Goal: Task Accomplishment & Management: Use online tool/utility

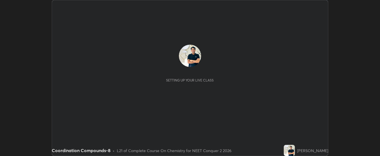
scroll to position [156, 380]
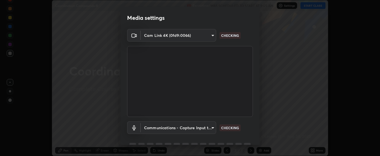
type input "bdf1d9f3bca52f971e18e8a0044631de21cc90e990e9184687b770e2af72e9a3"
type input "communications"
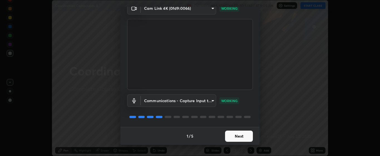
click at [242, 137] on button "Next" at bounding box center [239, 135] width 28 height 11
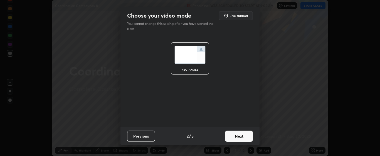
scroll to position [0, 0]
click at [244, 137] on button "Next" at bounding box center [239, 135] width 28 height 11
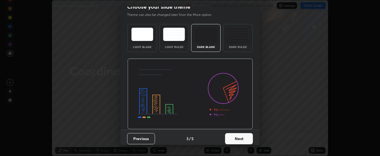
scroll to position [11, 0]
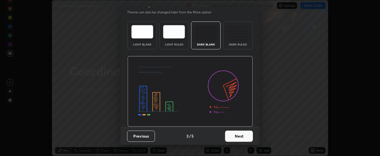
click at [240, 138] on button "Next" at bounding box center [239, 135] width 28 height 11
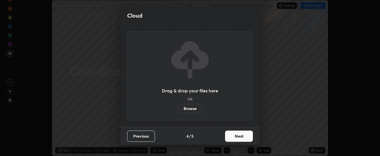
click at [241, 137] on button "Next" at bounding box center [239, 135] width 28 height 11
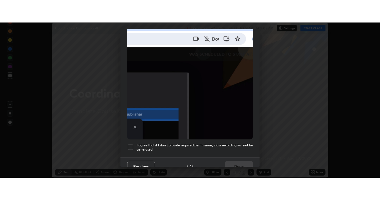
scroll to position [141, 0]
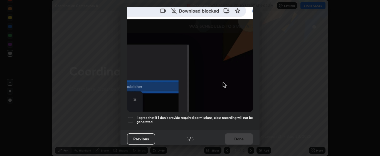
click at [234, 117] on h5 "I agree that if I don't provide required permissions, class recording will not …" at bounding box center [195, 119] width 116 height 9
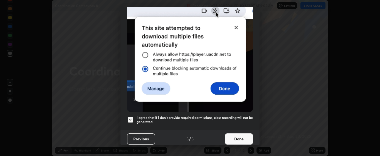
click at [240, 138] on button "Done" at bounding box center [239, 138] width 28 height 11
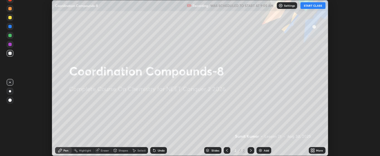
click at [313, 150] on icon at bounding box center [313, 150] width 4 height 4
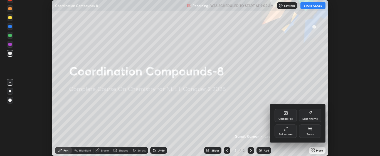
click at [290, 130] on div "Full screen" at bounding box center [286, 130] width 22 height 13
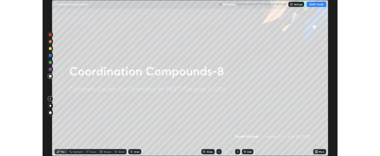
scroll to position [200, 380]
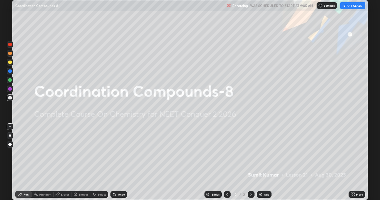
click at [349, 7] on button "START CLASS" at bounding box center [353, 5] width 25 height 7
click at [262, 155] on img at bounding box center [261, 195] width 4 height 4
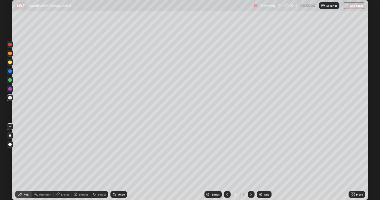
click at [115, 155] on icon at bounding box center [115, 195] width 2 height 2
click at [114, 155] on icon at bounding box center [114, 194] width 1 height 1
click at [114, 155] on icon at bounding box center [115, 195] width 2 height 2
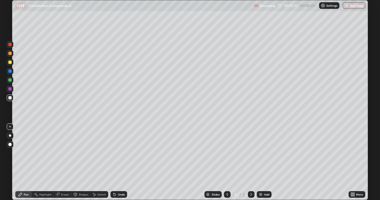
click at [117, 155] on div "Undo" at bounding box center [119, 195] width 17 height 7
click at [115, 155] on icon at bounding box center [114, 195] width 4 height 4
click at [114, 155] on icon at bounding box center [115, 195] width 2 height 2
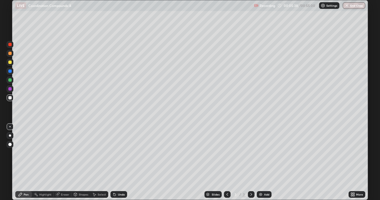
click at [116, 155] on icon at bounding box center [114, 195] width 4 height 4
click at [116, 155] on div "Undo" at bounding box center [119, 195] width 17 height 7
click at [116, 155] on icon at bounding box center [114, 195] width 4 height 4
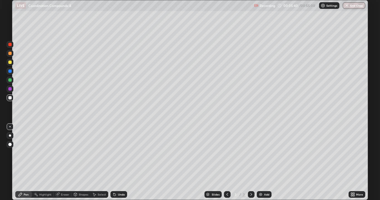
click at [116, 155] on icon at bounding box center [114, 195] width 4 height 4
click at [115, 155] on icon at bounding box center [115, 195] width 2 height 2
click at [114, 155] on icon at bounding box center [115, 195] width 2 height 2
click at [113, 155] on icon at bounding box center [114, 195] width 4 height 4
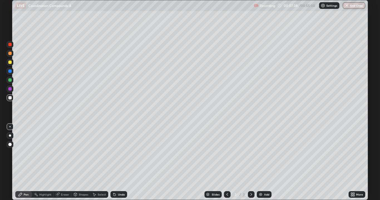
click at [61, 155] on div "Eraser" at bounding box center [65, 195] width 8 height 3
click at [25, 155] on div "Pen" at bounding box center [23, 195] width 17 height 7
click at [261, 155] on img at bounding box center [261, 195] width 4 height 4
click at [227, 155] on icon at bounding box center [227, 195] width 4 height 4
click at [251, 155] on icon at bounding box center [251, 195] width 4 height 4
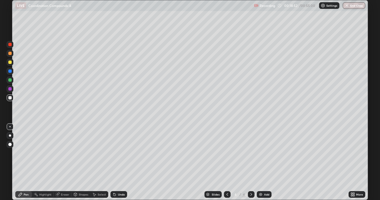
click at [263, 155] on img at bounding box center [261, 195] width 4 height 4
click at [57, 155] on icon at bounding box center [58, 195] width 4 height 4
click at [26, 155] on div "Pen" at bounding box center [26, 195] width 5 height 3
click at [114, 155] on icon at bounding box center [115, 195] width 2 height 2
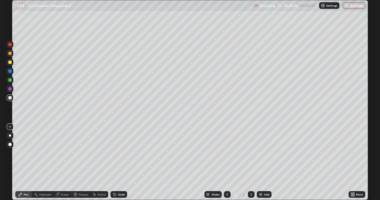
click at [114, 155] on icon at bounding box center [115, 195] width 2 height 2
click at [117, 155] on div "Undo" at bounding box center [119, 195] width 17 height 7
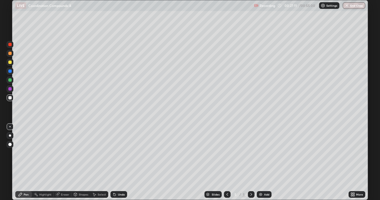
click at [118, 155] on div "Undo" at bounding box center [121, 195] width 7 height 3
click at [115, 155] on icon at bounding box center [114, 195] width 4 height 4
click at [114, 155] on icon at bounding box center [115, 195] width 2 height 2
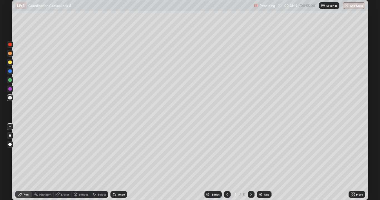
click at [62, 155] on div "Eraser" at bounding box center [63, 195] width 18 height 7
click at [10, 155] on icon at bounding box center [10, 176] width 3 height 3
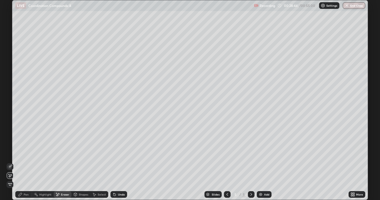
click at [261, 155] on img at bounding box center [261, 195] width 4 height 4
click at [21, 155] on div "Pen" at bounding box center [23, 195] width 17 height 7
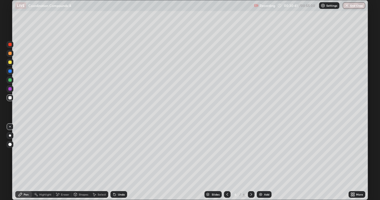
click at [117, 155] on div "Undo" at bounding box center [119, 195] width 17 height 7
click at [116, 155] on icon at bounding box center [114, 195] width 4 height 4
click at [114, 155] on icon at bounding box center [115, 195] width 2 height 2
click at [59, 155] on icon at bounding box center [57, 195] width 4 height 5
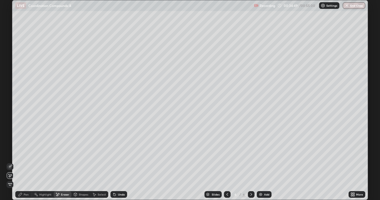
click at [23, 155] on div "Pen" at bounding box center [23, 195] width 17 height 7
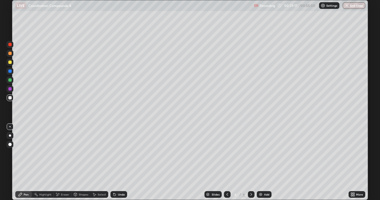
click at [261, 155] on img at bounding box center [261, 195] width 4 height 4
click at [114, 155] on icon at bounding box center [115, 195] width 2 height 2
click at [228, 155] on icon at bounding box center [227, 195] width 4 height 4
click at [251, 155] on icon at bounding box center [251, 195] width 4 height 4
click at [116, 155] on icon at bounding box center [114, 195] width 4 height 4
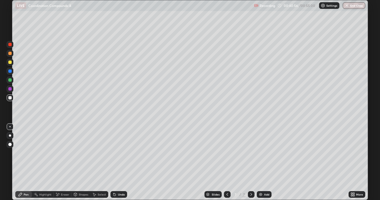
click at [114, 155] on icon at bounding box center [115, 195] width 2 height 2
click at [115, 155] on icon at bounding box center [115, 195] width 2 height 2
click at [262, 155] on img at bounding box center [261, 195] width 4 height 4
click at [116, 155] on div "Undo" at bounding box center [119, 195] width 17 height 7
click at [117, 155] on div "Undo" at bounding box center [119, 195] width 17 height 7
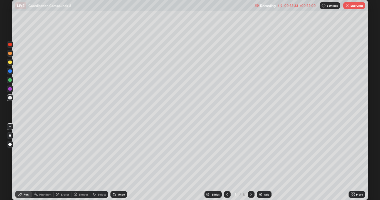
click at [119, 155] on div "Undo" at bounding box center [121, 195] width 7 height 3
click at [118, 155] on div "Undo" at bounding box center [119, 195] width 17 height 7
click at [120, 155] on div "Undo" at bounding box center [119, 195] width 17 height 7
click at [121, 155] on div "Undo" at bounding box center [121, 195] width 7 height 3
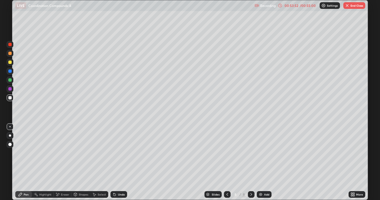
click at [121, 155] on div "Undo" at bounding box center [121, 195] width 7 height 3
click at [120, 155] on div "Undo" at bounding box center [121, 195] width 7 height 3
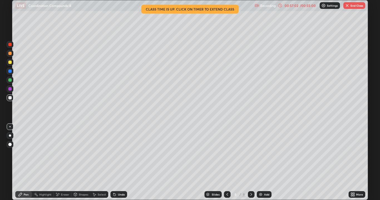
click at [117, 155] on div "Undo" at bounding box center [119, 195] width 17 height 7
click at [115, 155] on div "Undo" at bounding box center [119, 195] width 17 height 7
click at [114, 155] on icon at bounding box center [115, 195] width 2 height 2
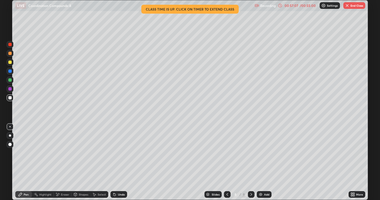
click at [114, 155] on icon at bounding box center [115, 195] width 2 height 2
click at [113, 155] on icon at bounding box center [114, 195] width 4 height 4
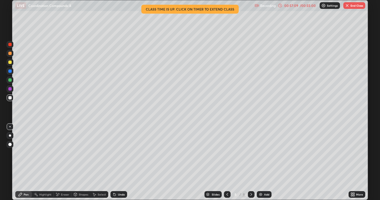
click at [113, 155] on icon at bounding box center [114, 195] width 4 height 4
click at [299, 6] on div "00:58:35" at bounding box center [292, 5] width 16 height 3
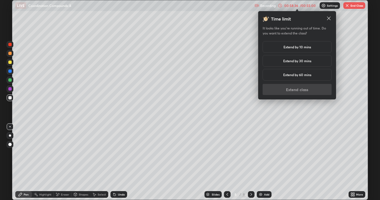
click at [299, 47] on h5 "Extend by 10 mins" at bounding box center [298, 47] width 28 height 5
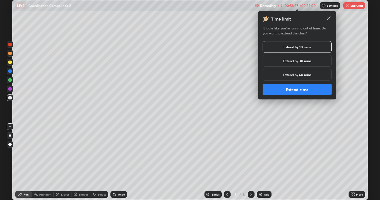
click at [295, 90] on button "Extend class" at bounding box center [297, 89] width 69 height 11
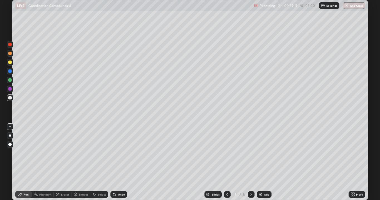
click at [57, 155] on div "Eraser" at bounding box center [63, 195] width 18 height 7
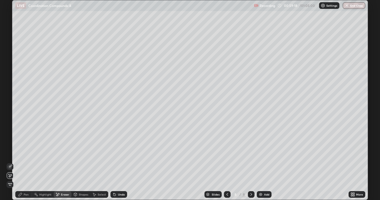
click at [10, 155] on icon at bounding box center [10, 166] width 3 height 3
click at [23, 155] on div "Pen" at bounding box center [23, 195] width 17 height 7
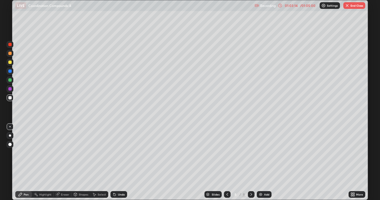
click at [350, 7] on button "End Class" at bounding box center [355, 5] width 22 height 7
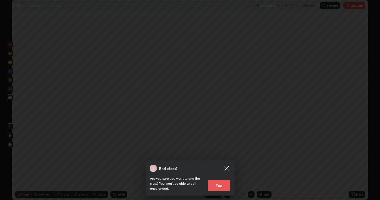
click at [224, 155] on button "End" at bounding box center [219, 185] width 22 height 11
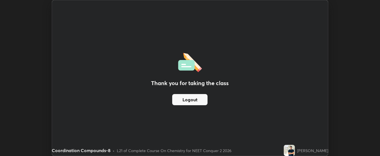
scroll to position [27687, 27462]
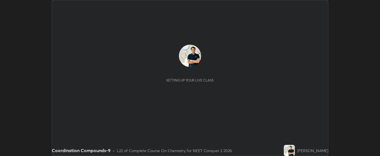
scroll to position [156, 380]
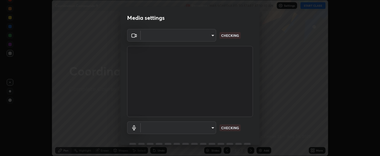
type input "bdf1d9f3bca52f971e18e8a0044631de21cc90e990e9184687b770e2af72e9a3"
type input "communications"
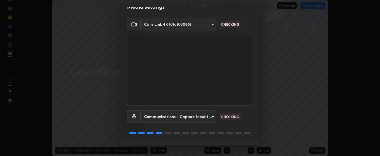
scroll to position [27, 0]
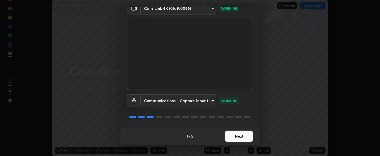
click at [232, 136] on button "Next" at bounding box center [239, 135] width 28 height 11
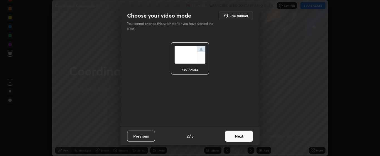
click at [238, 133] on button "Next" at bounding box center [239, 135] width 28 height 11
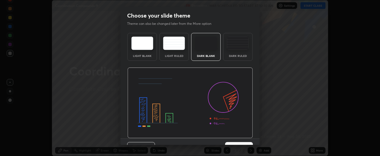
scroll to position [11, 0]
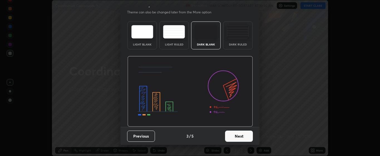
click at [246, 136] on button "Next" at bounding box center [239, 135] width 28 height 11
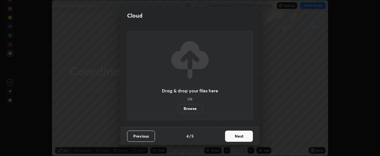
scroll to position [0, 0]
click at [246, 136] on button "Next" at bounding box center [239, 135] width 28 height 11
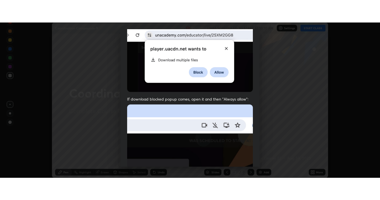
scroll to position [138, 0]
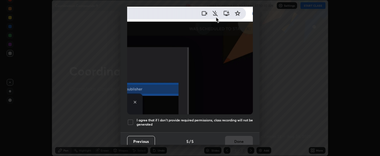
click at [231, 118] on h5 "I agree that if I don't provide required permissions, class recording will not …" at bounding box center [195, 122] width 116 height 9
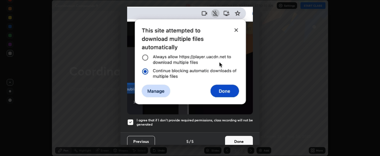
click at [240, 139] on button "Done" at bounding box center [239, 141] width 28 height 11
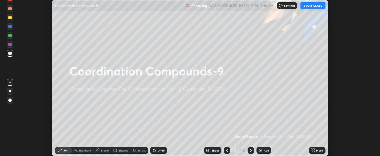
click at [314, 149] on icon at bounding box center [314, 148] width 1 height 1
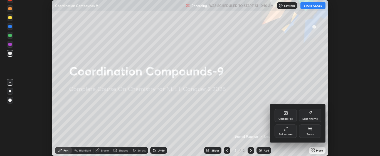
click at [290, 131] on div "Full screen" at bounding box center [286, 130] width 22 height 13
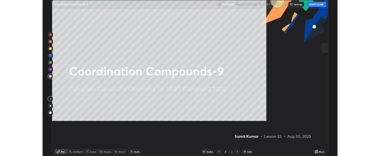
scroll to position [200, 380]
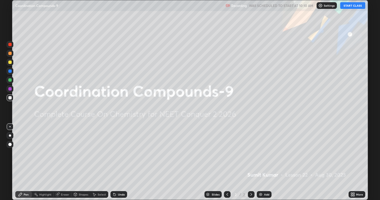
click at [348, 6] on button "START CLASS" at bounding box center [353, 5] width 25 height 7
click at [261, 155] on img at bounding box center [261, 195] width 4 height 4
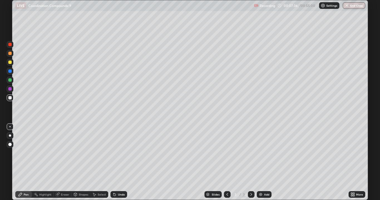
click at [114, 155] on icon at bounding box center [115, 195] width 2 height 2
click at [117, 155] on div "Undo" at bounding box center [119, 195] width 17 height 7
click at [261, 155] on img at bounding box center [261, 195] width 4 height 4
click at [62, 155] on div "Eraser" at bounding box center [65, 195] width 8 height 3
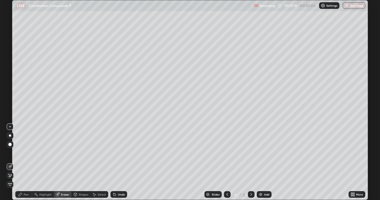
click at [11, 155] on icon at bounding box center [10, 176] width 4 height 5
click at [22, 155] on div "Pen" at bounding box center [23, 195] width 17 height 7
click at [60, 155] on div "Eraser" at bounding box center [63, 195] width 18 height 7
click at [21, 155] on icon at bounding box center [20, 194] width 3 height 3
click at [59, 155] on icon at bounding box center [57, 195] width 4 height 5
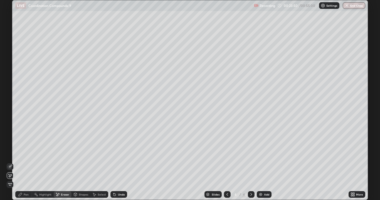
click at [21, 155] on icon at bounding box center [20, 195] width 4 height 4
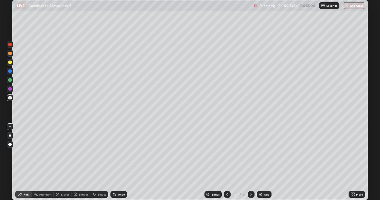
click at [114, 155] on icon at bounding box center [115, 195] width 2 height 2
click at [61, 155] on div "Eraser" at bounding box center [65, 195] width 8 height 3
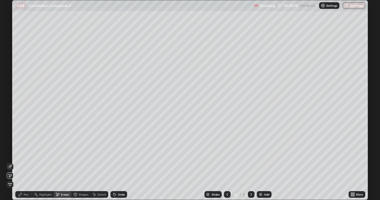
click at [22, 155] on icon at bounding box center [20, 195] width 4 height 4
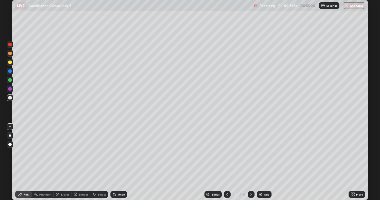
click at [98, 155] on div "Select" at bounding box center [102, 195] width 8 height 3
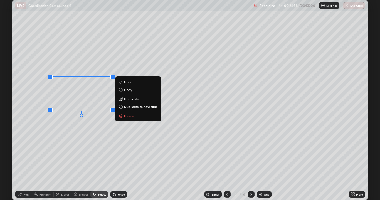
click at [113, 155] on div "0 ° Undo Copy Duplicate Duplicate to new slide Delete" at bounding box center [190, 100] width 356 height 200
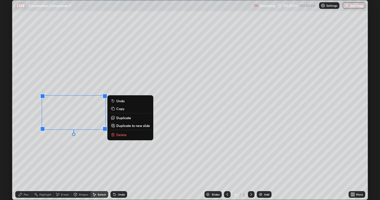
click at [112, 135] on icon at bounding box center [112, 135] width 0 height 1
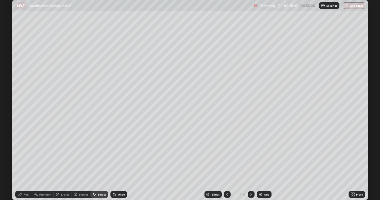
click at [114, 155] on icon at bounding box center [115, 195] width 2 height 2
click at [24, 155] on div "Pen" at bounding box center [26, 195] width 5 height 3
click at [77, 155] on icon at bounding box center [75, 194] width 3 height 3
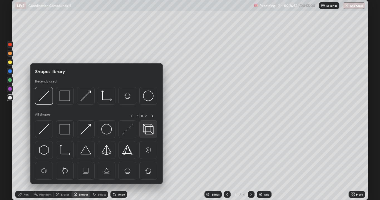
click at [149, 128] on img at bounding box center [148, 129] width 11 height 11
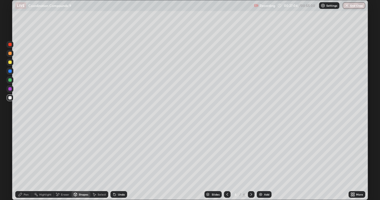
click at [10, 63] on div at bounding box center [9, 62] width 3 height 3
click at [22, 155] on icon at bounding box center [20, 195] width 4 height 4
click at [261, 155] on img at bounding box center [261, 195] width 4 height 4
click at [10, 54] on div at bounding box center [9, 53] width 3 height 3
click at [77, 155] on icon at bounding box center [75, 195] width 4 height 4
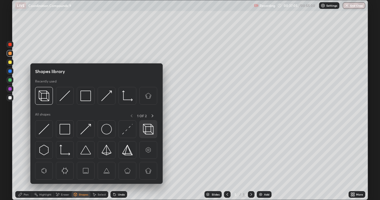
click at [148, 130] on img at bounding box center [148, 129] width 11 height 11
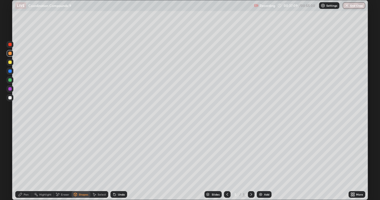
click at [9, 79] on div at bounding box center [9, 80] width 3 height 3
click at [20, 155] on icon at bounding box center [20, 194] width 3 height 3
click at [114, 155] on icon at bounding box center [115, 195] width 2 height 2
click at [78, 155] on div "Shapes" at bounding box center [81, 195] width 19 height 7
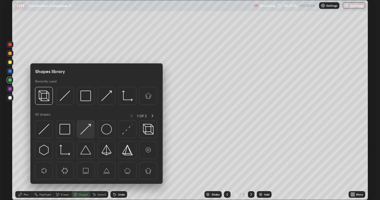
click at [85, 130] on img at bounding box center [85, 129] width 11 height 11
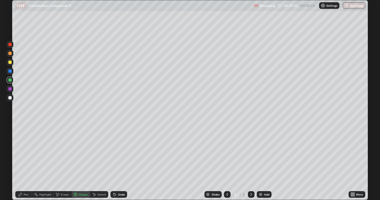
click at [114, 155] on div "Undo" at bounding box center [119, 195] width 17 height 7
click at [118, 155] on div "Undo" at bounding box center [121, 195] width 7 height 3
click at [19, 155] on icon at bounding box center [20, 194] width 3 height 3
click at [12, 97] on div at bounding box center [10, 98] width 7 height 7
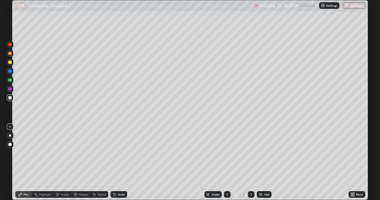
click at [121, 155] on div "Undo" at bounding box center [121, 195] width 7 height 3
click at [114, 155] on icon at bounding box center [115, 195] width 2 height 2
click at [113, 155] on div "Undo" at bounding box center [119, 195] width 17 height 7
click at [112, 155] on div "Undo" at bounding box center [119, 195] width 17 height 7
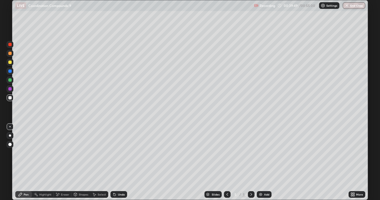
click at [112, 155] on div "Undo" at bounding box center [119, 195] width 17 height 7
click at [119, 155] on div "Undo" at bounding box center [119, 195] width 17 height 7
click at [114, 155] on icon at bounding box center [115, 195] width 2 height 2
click at [228, 155] on icon at bounding box center [227, 195] width 4 height 4
click at [250, 155] on icon at bounding box center [251, 195] width 4 height 4
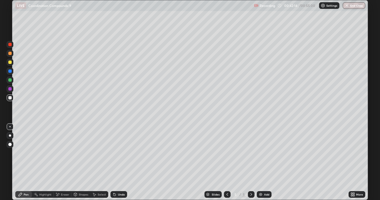
click at [350, 8] on button "End Class" at bounding box center [354, 5] width 23 height 7
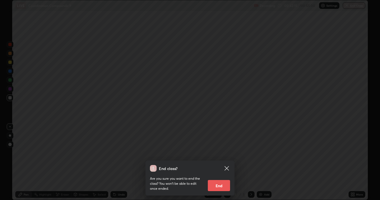
click at [222, 155] on button "End" at bounding box center [219, 185] width 22 height 11
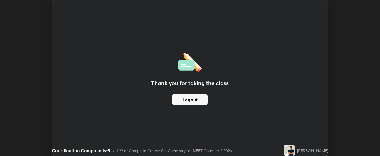
scroll to position [27687, 27462]
